Goal: Information Seeking & Learning: Check status

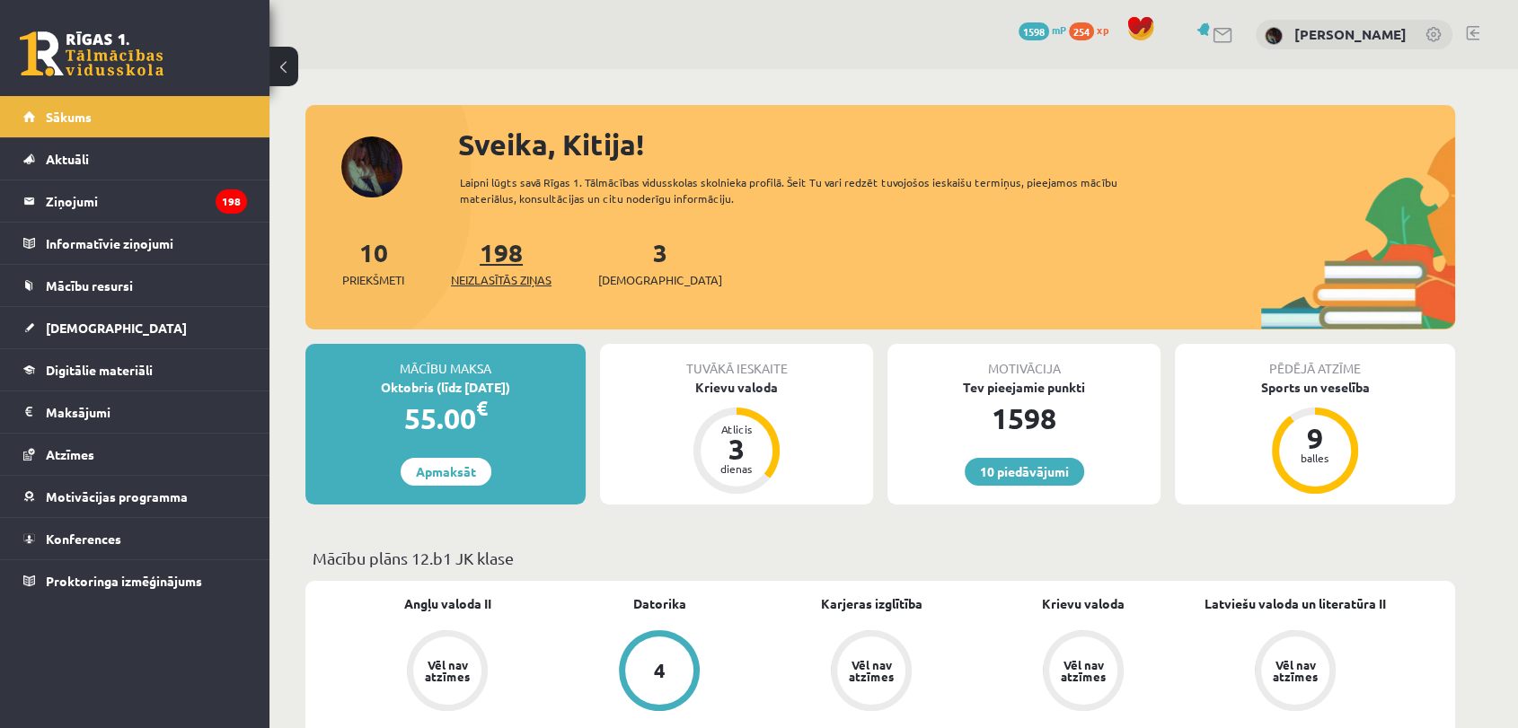
click at [512, 266] on link "198 Neizlasītās ziņas" at bounding box center [501, 262] width 101 height 53
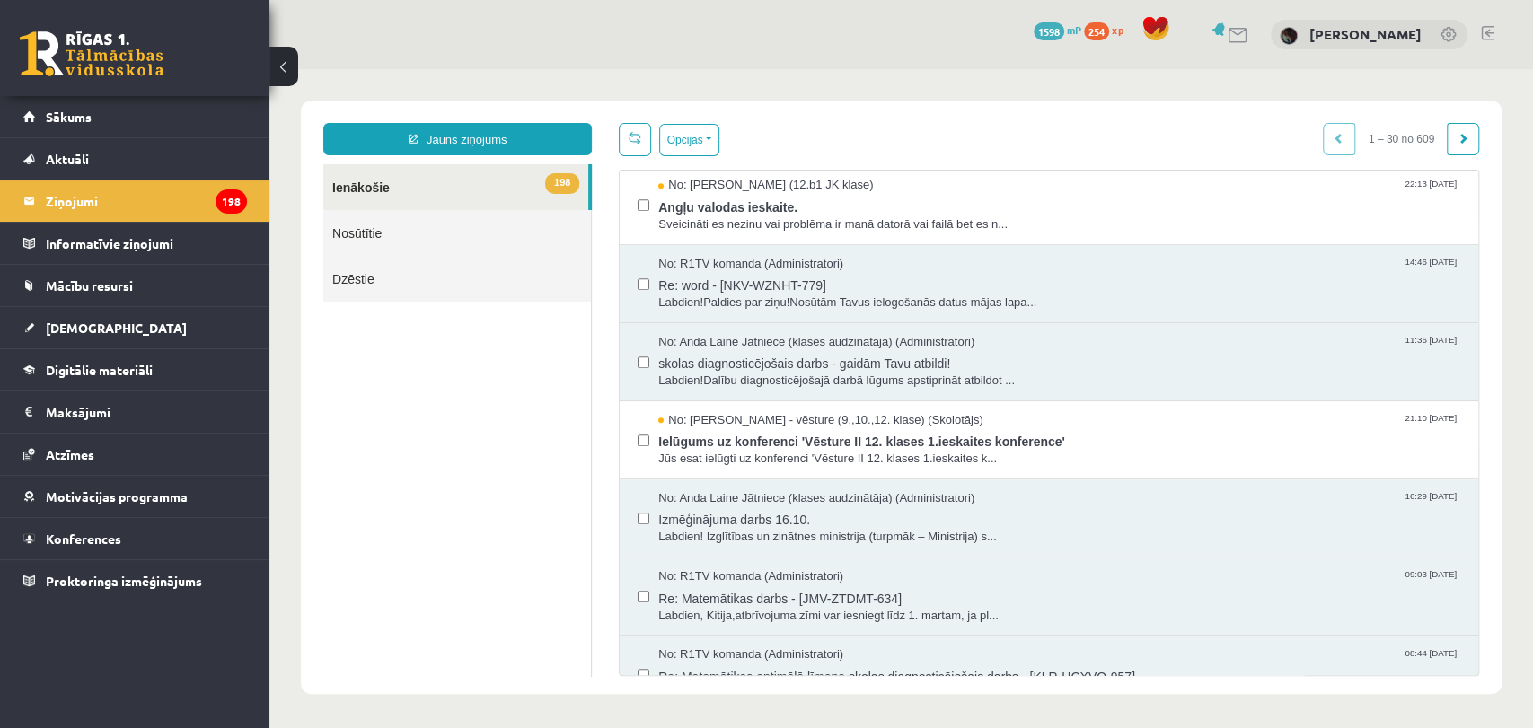
scroll to position [869, 0]
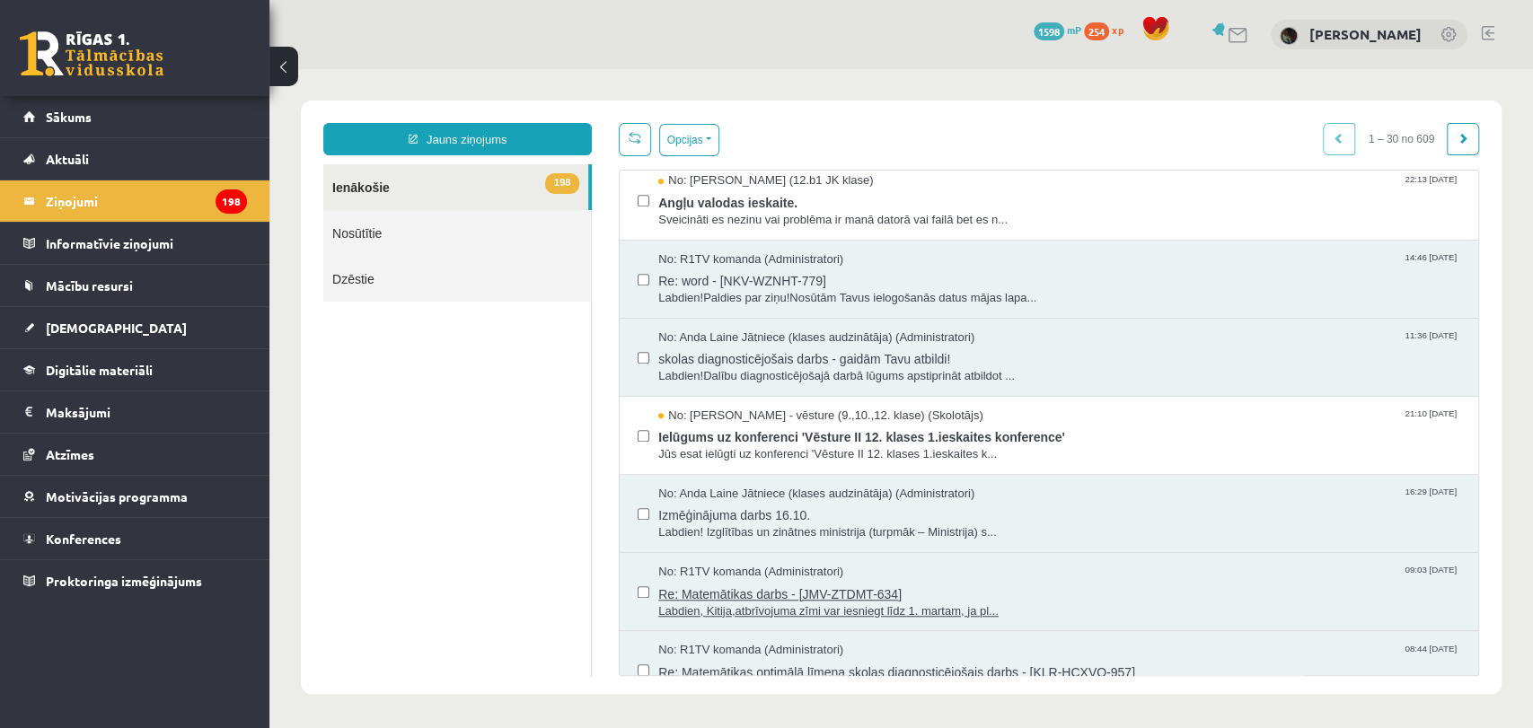
click at [1112, 605] on span "Labdien, Kitija,atbrīvojuma zīmi var iesniegt līdz 1. martam, ja pl..." at bounding box center [1059, 611] width 802 height 17
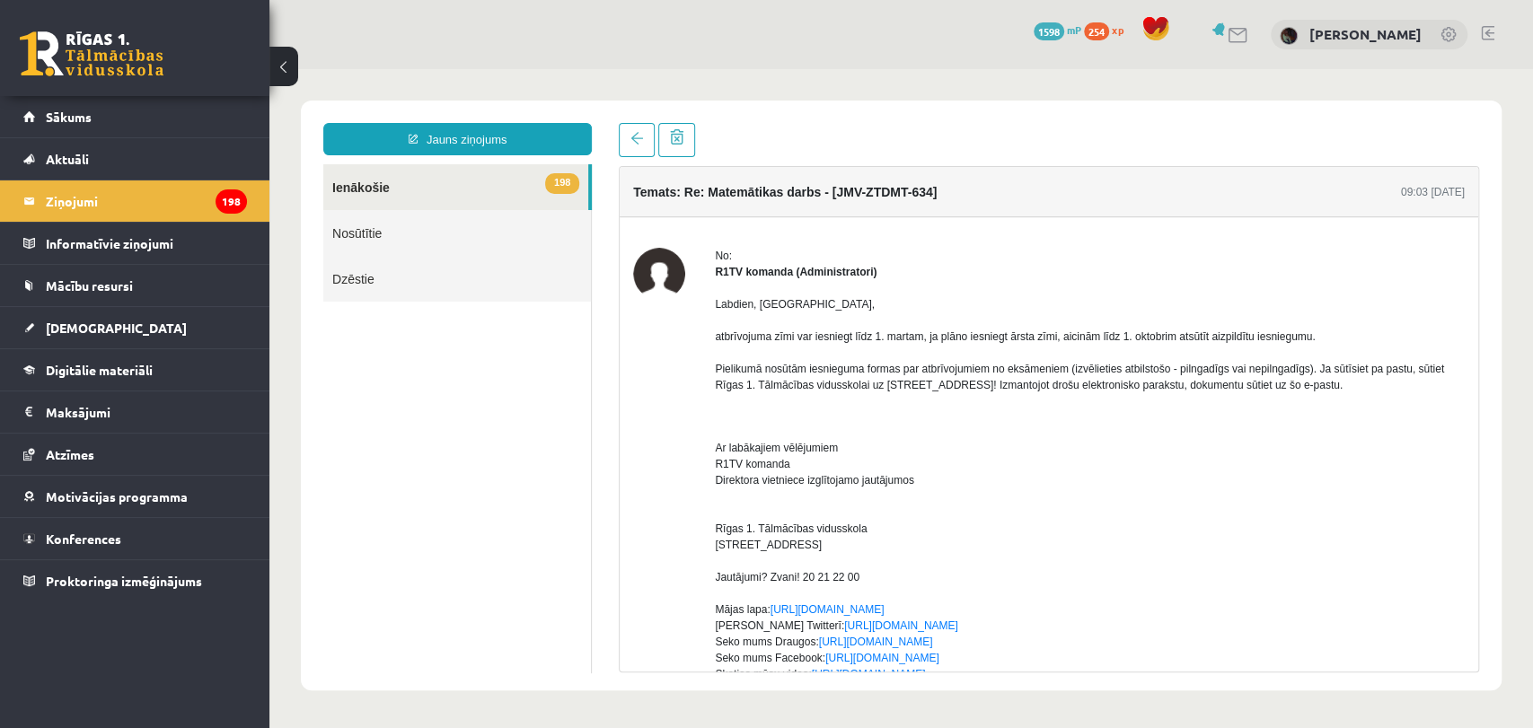
scroll to position [0, 0]
click at [628, 142] on link at bounding box center [637, 140] width 36 height 34
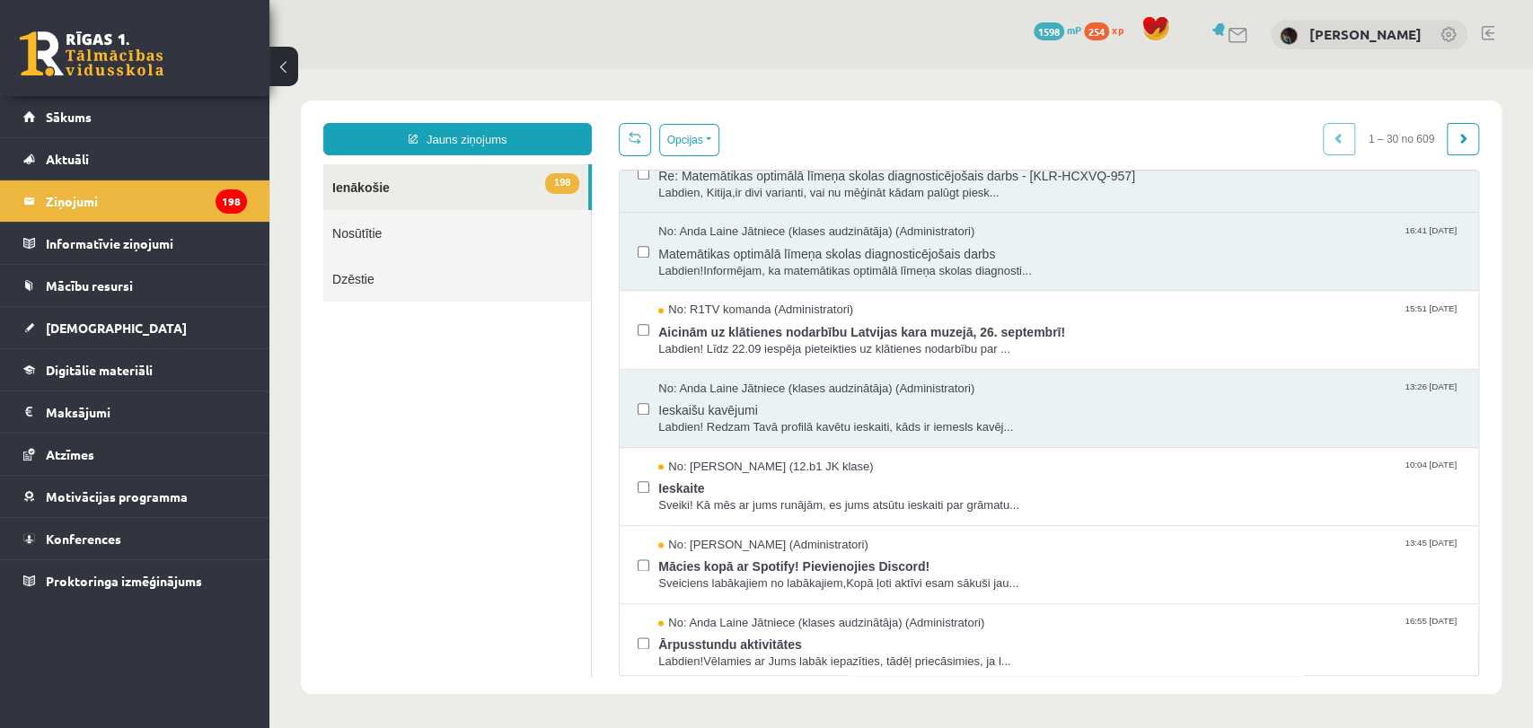
scroll to position [1352, 0]
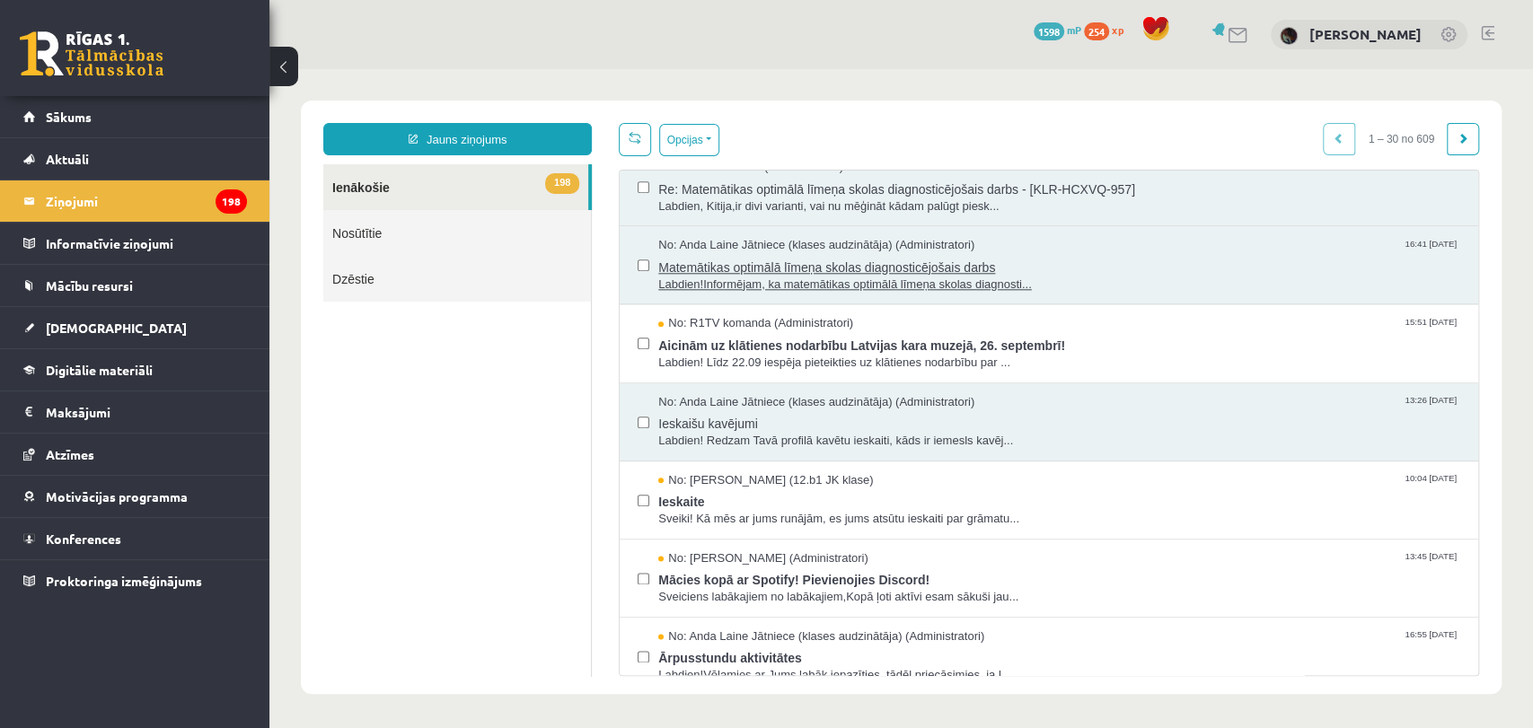
click at [1145, 282] on span "Labdien!Informējam, ka matemātikas optimālā līmeņa skolas diagnosti..." at bounding box center [1059, 285] width 802 height 17
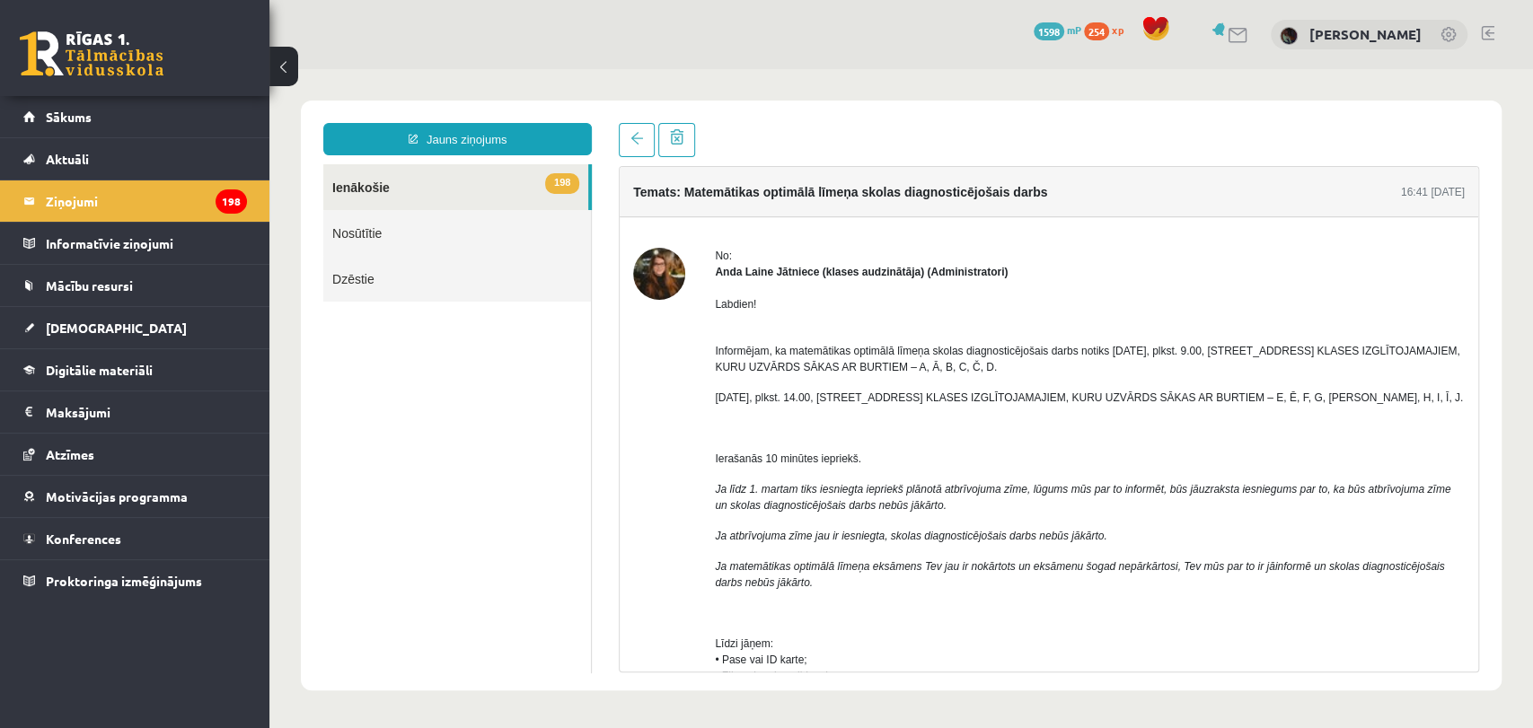
scroll to position [0, 0]
